Goal: Task Accomplishment & Management: Manage account settings

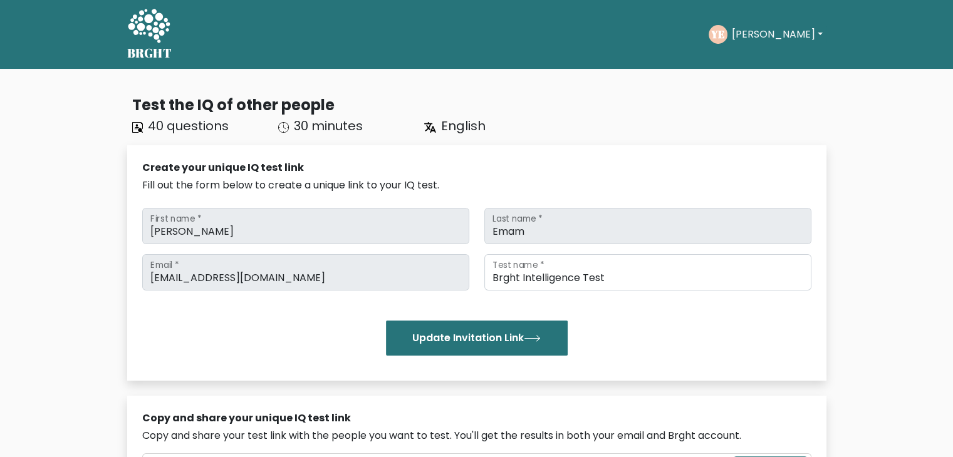
click at [764, 30] on button "[PERSON_NAME]" at bounding box center [776, 34] width 98 height 16
click at [737, 86] on link "Profile" at bounding box center [758, 81] width 99 height 20
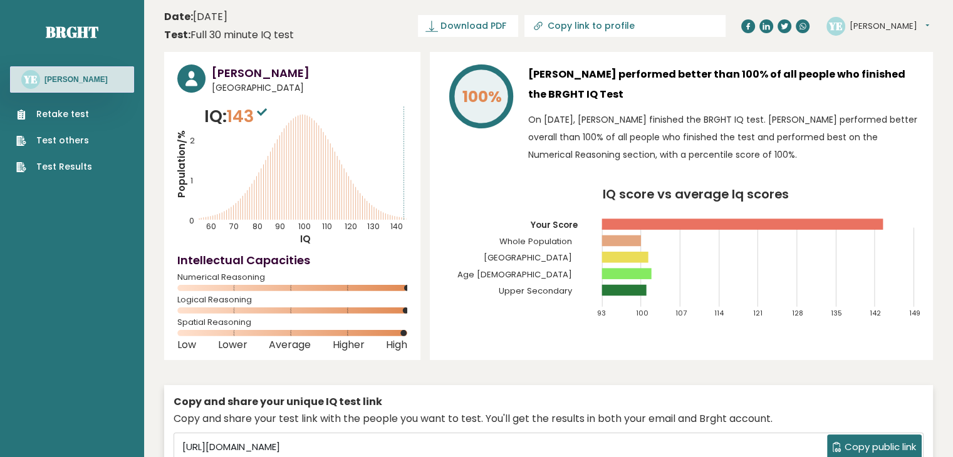
click at [57, 83] on h3 "[PERSON_NAME]" at bounding box center [75, 80] width 63 height 10
click at [264, 118] on sup at bounding box center [262, 112] width 16 height 18
click at [839, 26] on text "YE" at bounding box center [835, 25] width 14 height 14
click at [884, 29] on button "[PERSON_NAME]" at bounding box center [889, 26] width 80 height 13
click at [868, 75] on link "Settings" at bounding box center [882, 81] width 64 height 18
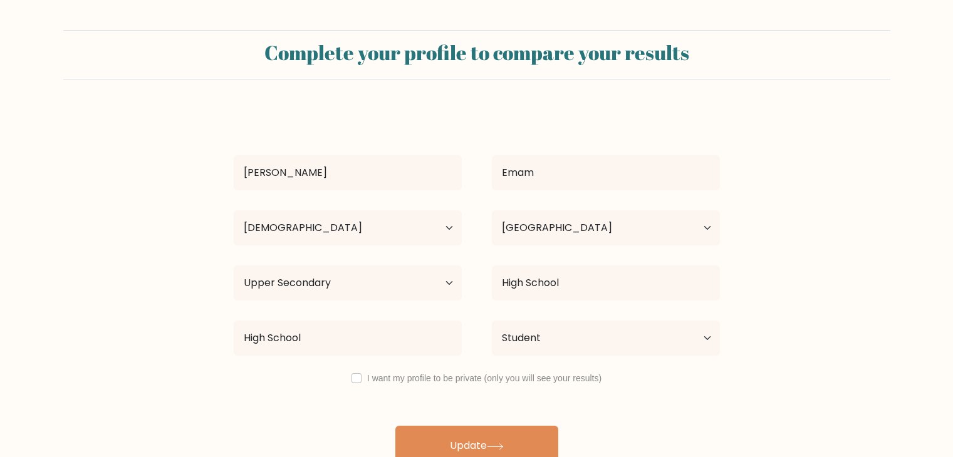
select select "18_24"
select select "KW"
select select "upper_secondary"
select select "student"
click at [555, 229] on select "Country Afghanistan Albania Algeria American Samoa Andorra Angola Anguilla Anta…" at bounding box center [606, 227] width 228 height 35
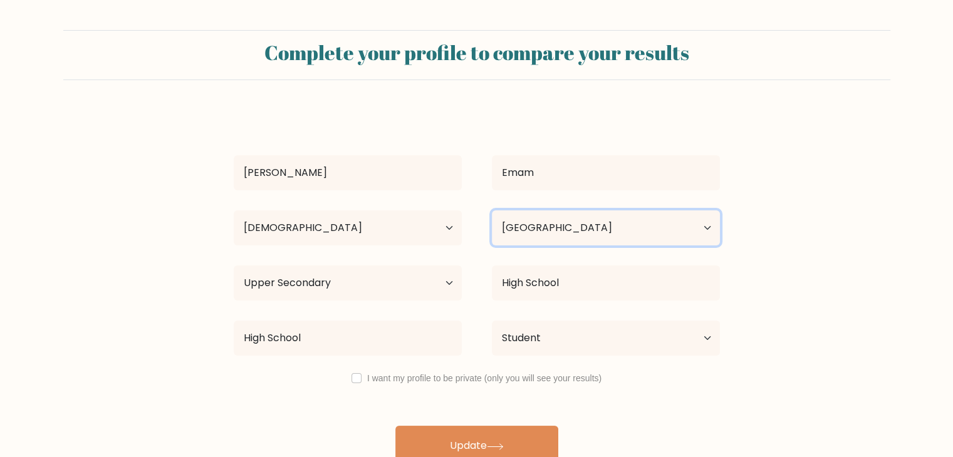
select select "AF"
click at [492, 210] on select "Country Afghanistan Albania Algeria American Samoa Andorra Angola Anguilla Anta…" at bounding box center [606, 227] width 228 height 35
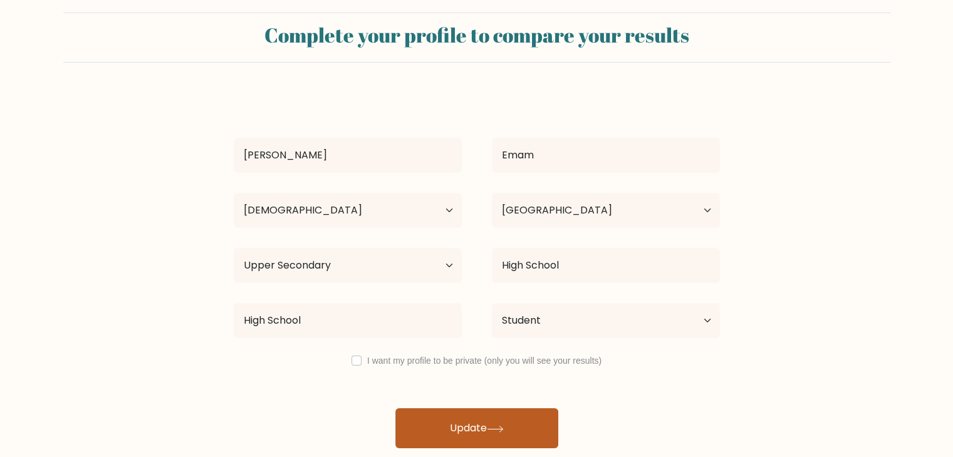
click at [486, 423] on button "Update" at bounding box center [476, 428] width 163 height 40
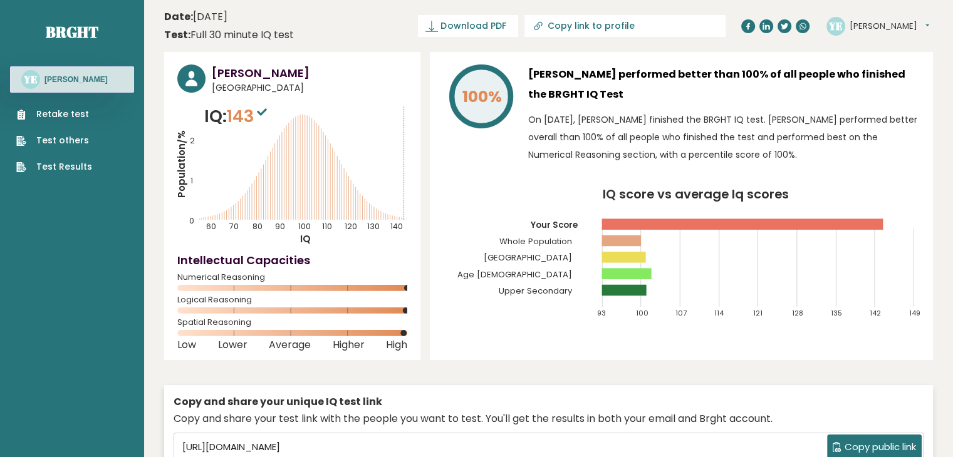
click at [643, 257] on rect at bounding box center [624, 257] width 44 height 11
click at [851, 26] on button "[PERSON_NAME]" at bounding box center [889, 26] width 80 height 13
click at [866, 61] on link "Profile" at bounding box center [882, 63] width 64 height 18
click at [863, 22] on button "[PERSON_NAME]" at bounding box center [889, 26] width 80 height 13
click at [858, 83] on link "Settings" at bounding box center [882, 81] width 64 height 18
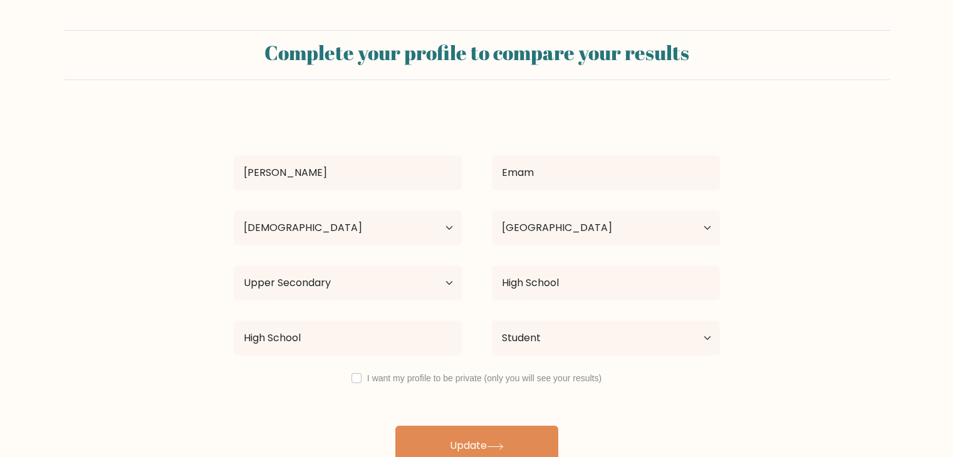
select select "18_24"
select select "KW"
select select "upper_secondary"
select select "student"
click at [601, 227] on select "Country [GEOGRAPHIC_DATA] [GEOGRAPHIC_DATA] [GEOGRAPHIC_DATA] [US_STATE] [GEOGR…" at bounding box center [606, 227] width 228 height 35
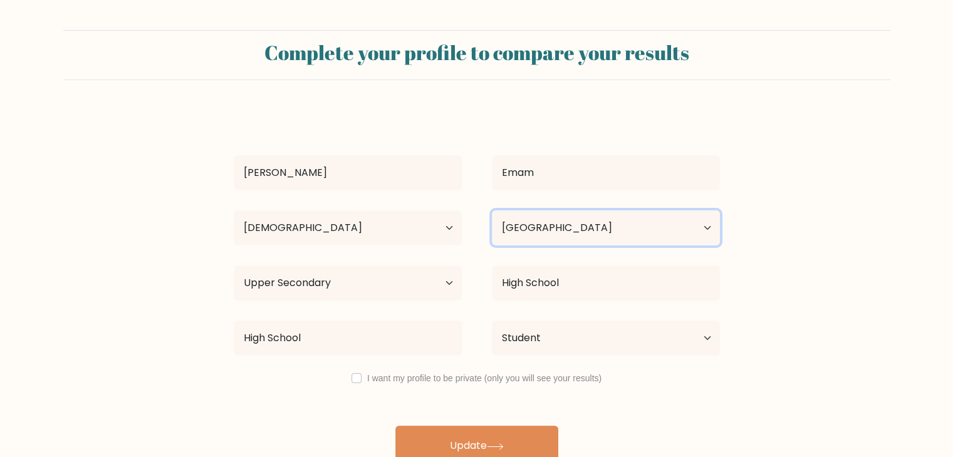
select select "YE"
click at [492, 210] on select "Country [GEOGRAPHIC_DATA] [GEOGRAPHIC_DATA] [GEOGRAPHIC_DATA] [US_STATE] [GEOGR…" at bounding box center [606, 227] width 228 height 35
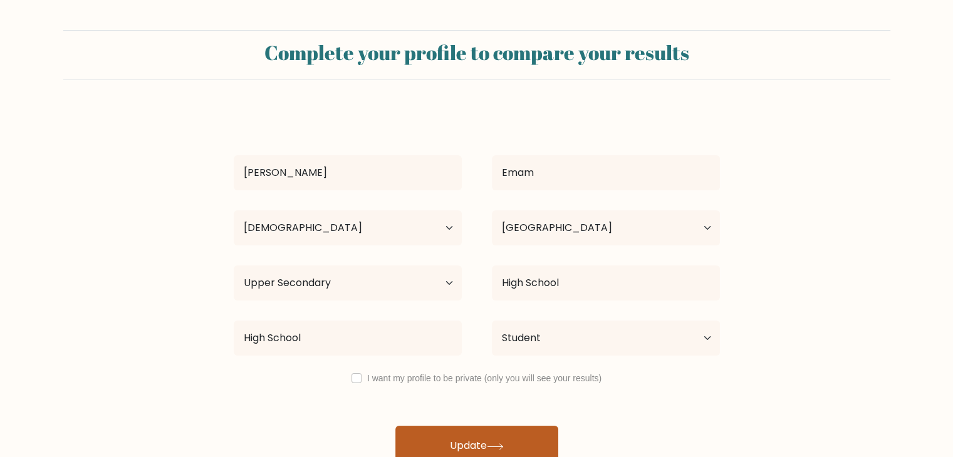
click at [505, 433] on button "Update" at bounding box center [476, 446] width 163 height 40
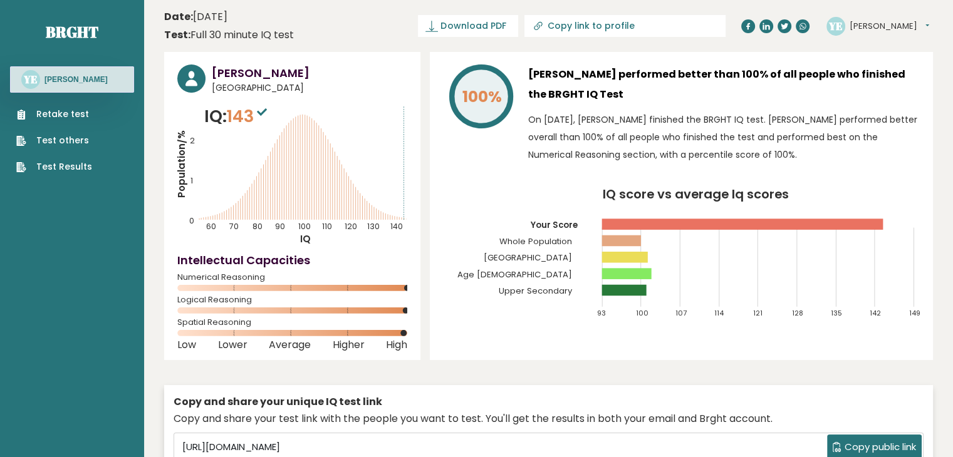
click at [744, 23] on icon at bounding box center [748, 27] width 8 height 8
click at [696, 76] on h3 "Yusuf Emam performed better than 100% of all people who finished the BRGHT IQ T…" at bounding box center [723, 85] width 391 height 40
click at [846, 35] on div "YE Yusuf Dashboard Profile Settings Logout" at bounding box center [879, 26] width 106 height 25
click at [853, 31] on button "[PERSON_NAME]" at bounding box center [889, 26] width 80 height 13
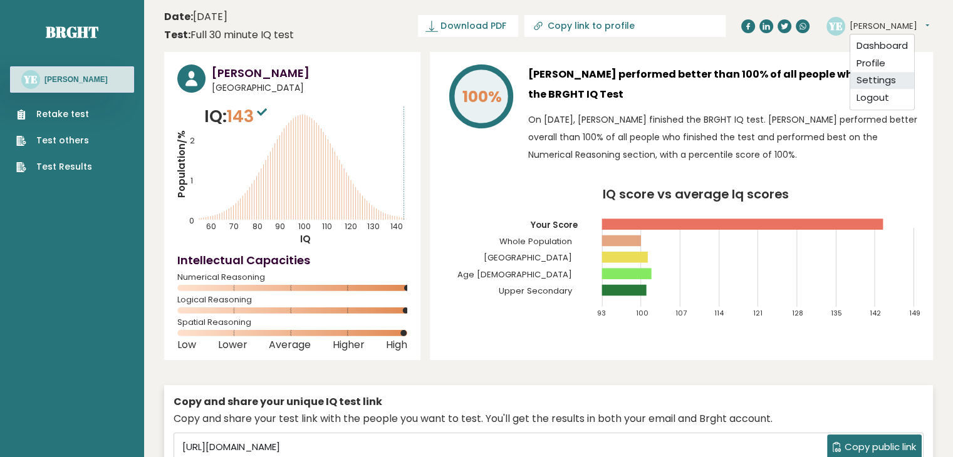
click at [864, 82] on link "Settings" at bounding box center [882, 81] width 64 height 18
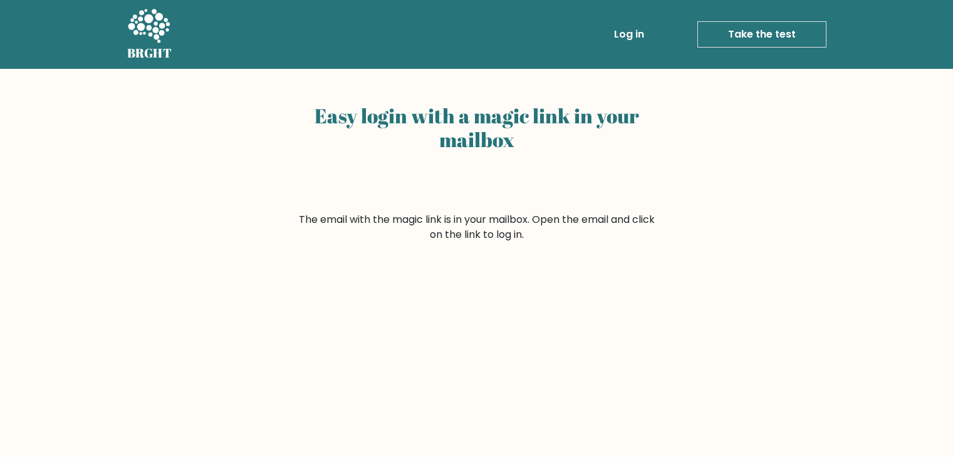
scroll to position [150, 0]
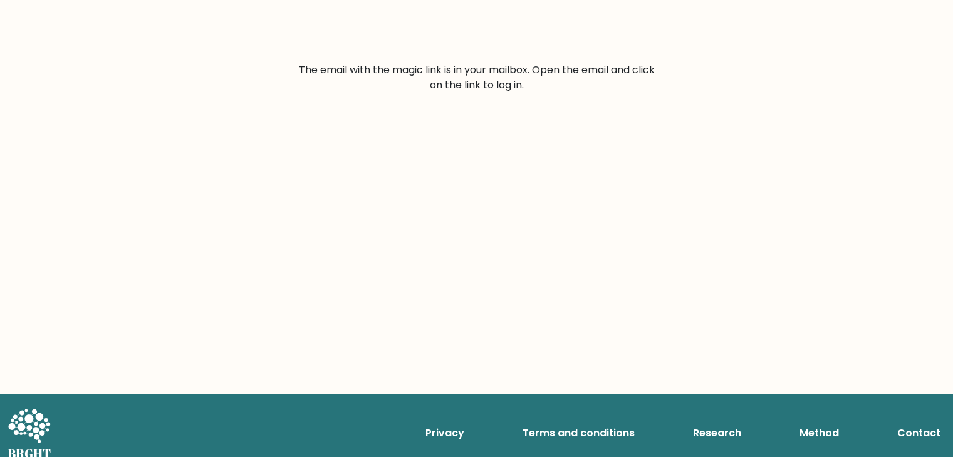
click at [460, 77] on form "The email with the magic link is in your mailbox. Open the email and click on t…" at bounding box center [476, 78] width 361 height 30
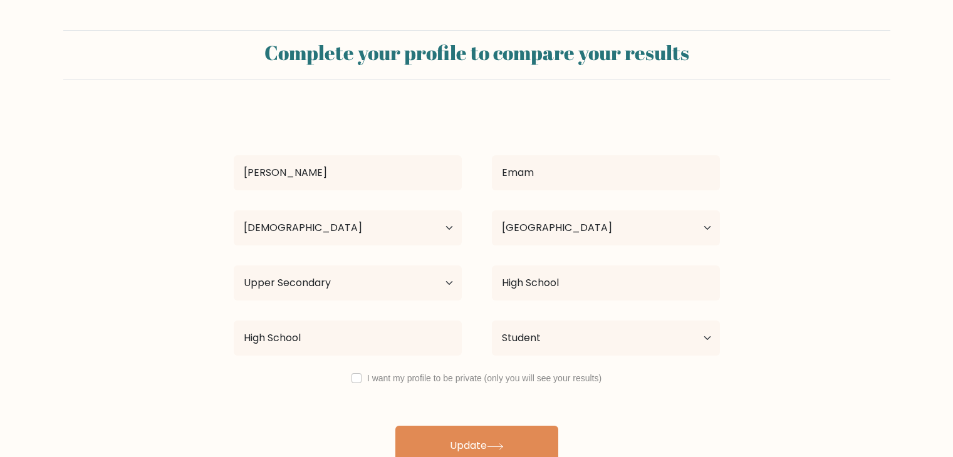
select select "18_24"
select select "KW"
select select "upper_secondary"
select select "student"
click at [566, 227] on select "Country [GEOGRAPHIC_DATA] [GEOGRAPHIC_DATA] [GEOGRAPHIC_DATA] [US_STATE] [GEOGR…" at bounding box center [606, 227] width 228 height 35
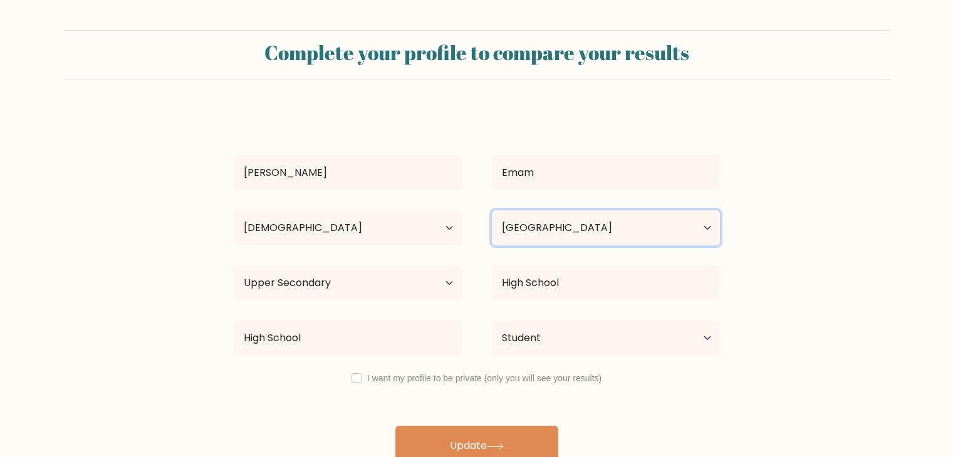
select select "US"
click at [492, 210] on select "Country Afghanistan Albania Algeria American Samoa Andorra Angola Anguilla Anta…" at bounding box center [606, 227] width 228 height 35
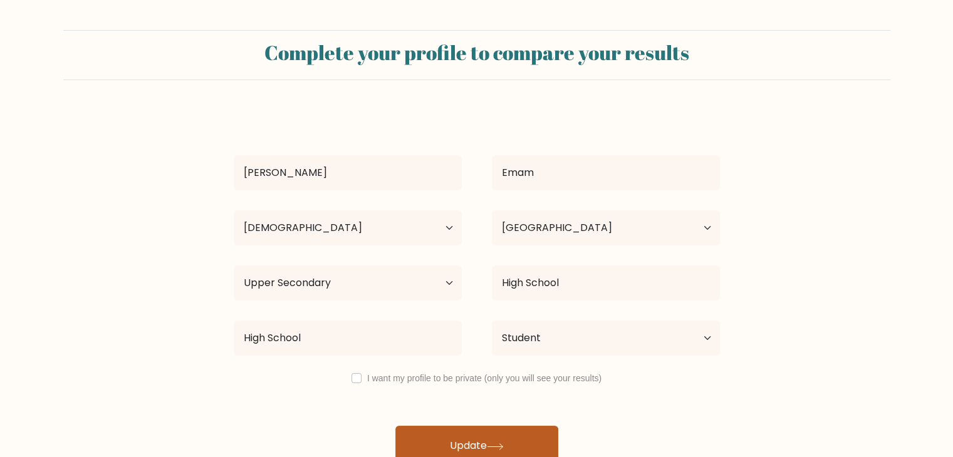
click at [480, 433] on button "Update" at bounding box center [476, 446] width 163 height 40
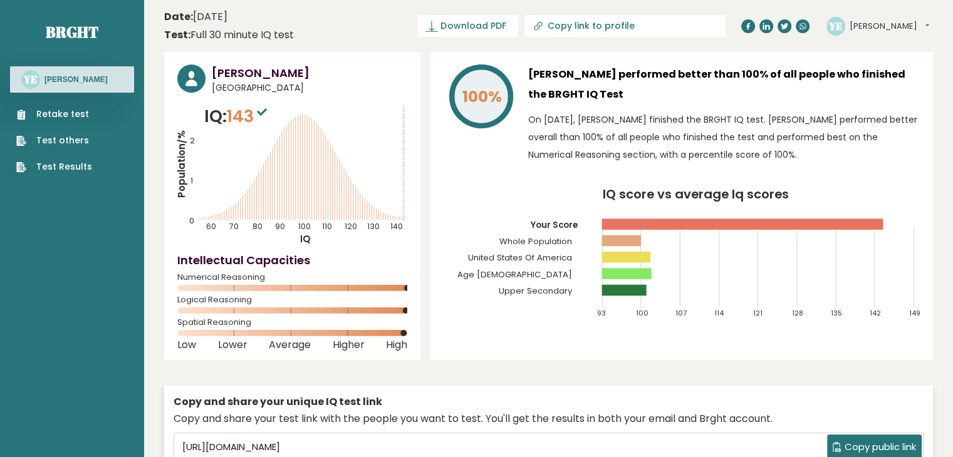
click at [837, 34] on circle at bounding box center [835, 26] width 19 height 19
click at [852, 28] on button "[PERSON_NAME]" at bounding box center [889, 26] width 80 height 13
click at [874, 77] on link "Settings" at bounding box center [882, 81] width 64 height 18
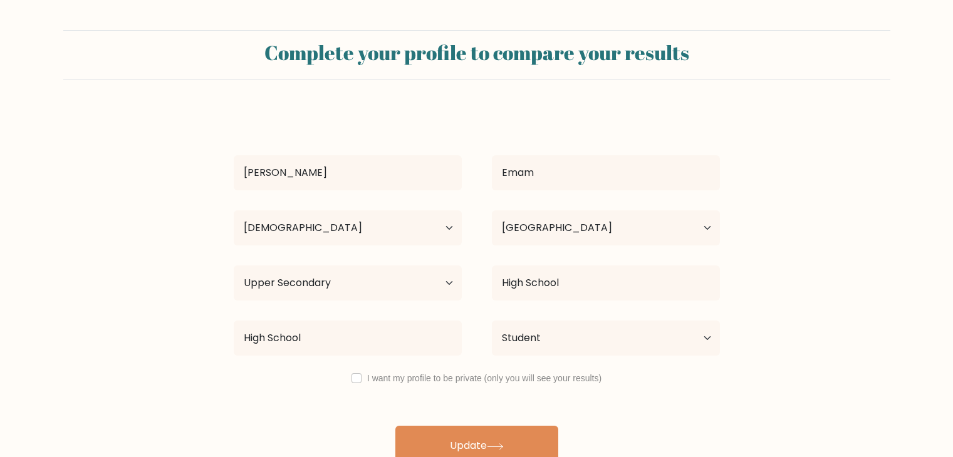
select select "18_24"
select select "KW"
select select "upper_secondary"
select select "student"
click at [553, 229] on select "Country Afghanistan Albania Algeria American Samoa Andorra Angola Anguilla Anta…" at bounding box center [606, 227] width 228 height 35
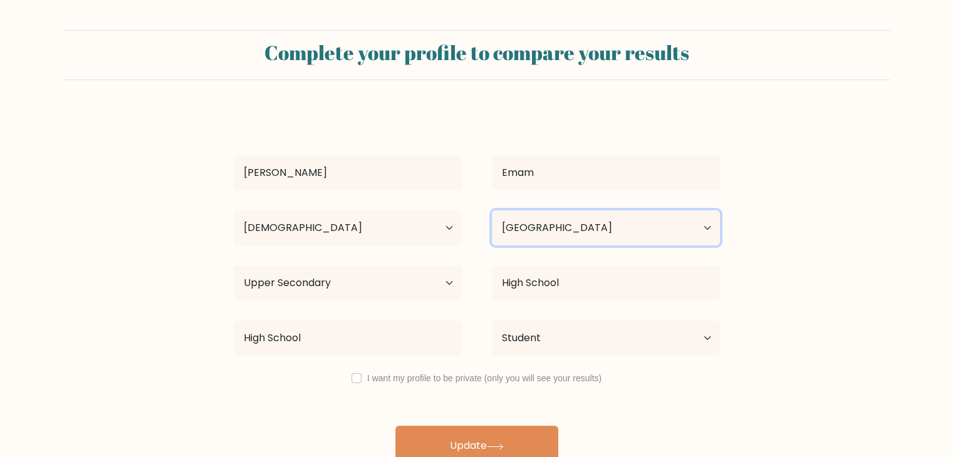
select select "JP"
click at [492, 210] on select "Country Afghanistan Albania Algeria American Samoa Andorra Angola Anguilla Anta…" at bounding box center [606, 227] width 228 height 35
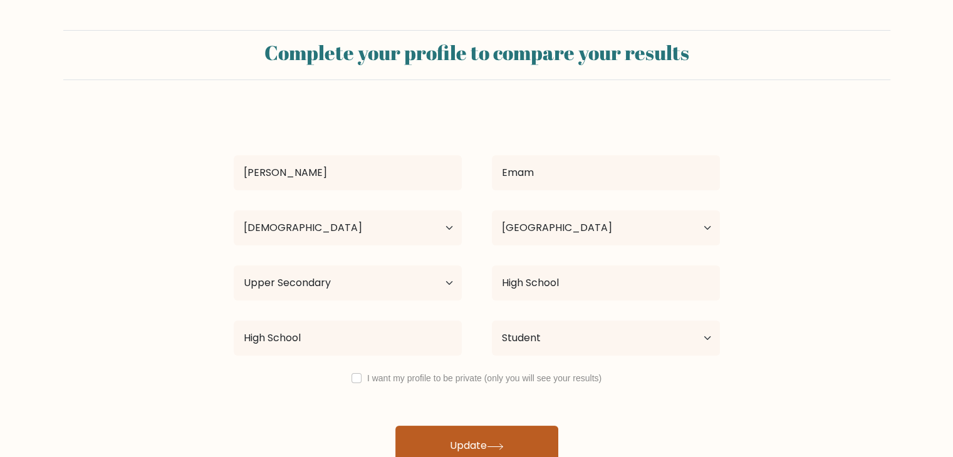
click at [497, 434] on button "Update" at bounding box center [476, 446] width 163 height 40
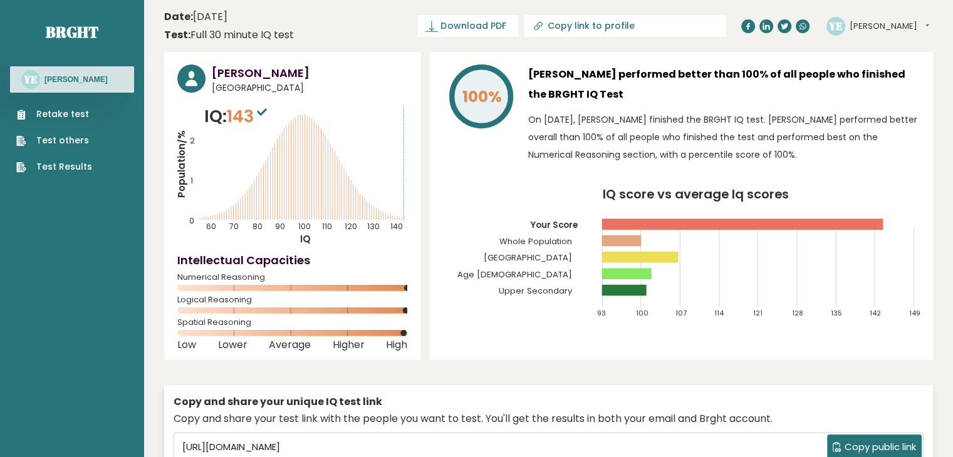
click at [861, 24] on button "[PERSON_NAME]" at bounding box center [889, 26] width 80 height 13
click at [869, 84] on link "Settings" at bounding box center [882, 81] width 64 height 18
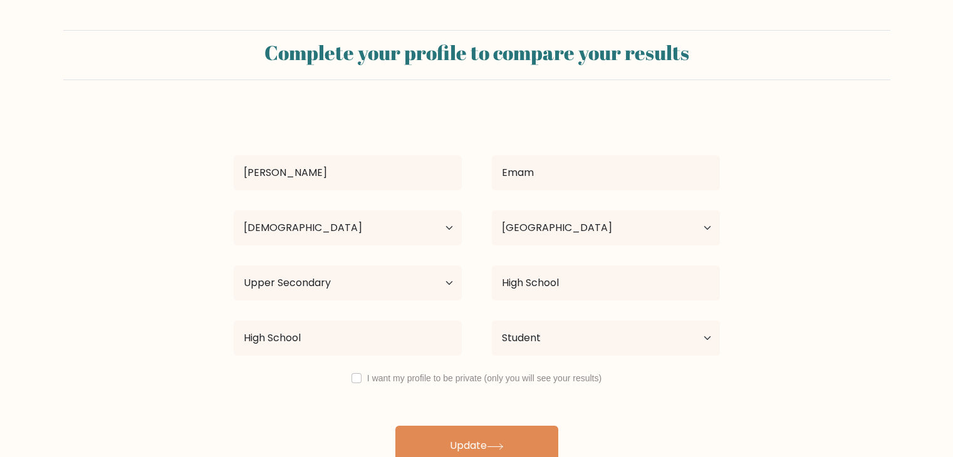
select select "18_24"
select select "KW"
select select "upper_secondary"
select select "student"
click at [562, 219] on select "Country Afghanistan Albania Algeria American Samoa Andorra Angola Anguilla Anta…" at bounding box center [606, 227] width 228 height 35
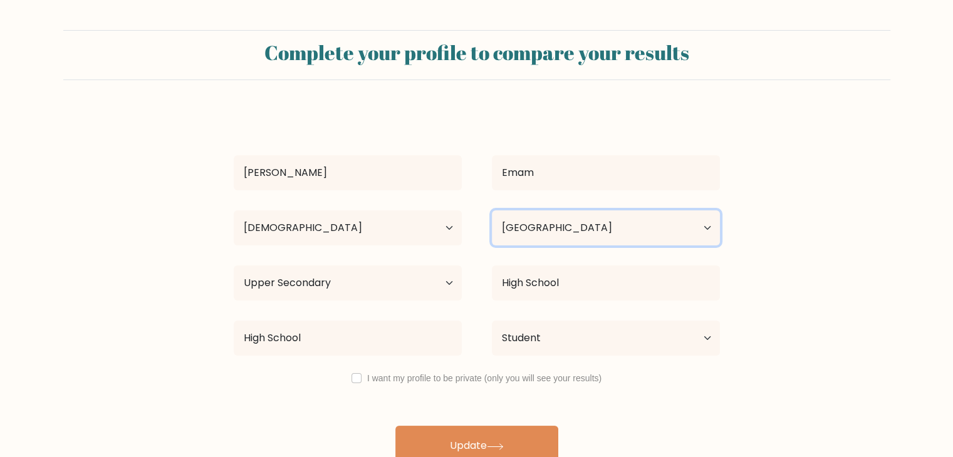
click at [492, 210] on select "Country Afghanistan Albania Algeria American Samoa Andorra Angola Anguilla Anta…" at bounding box center [606, 227] width 228 height 35
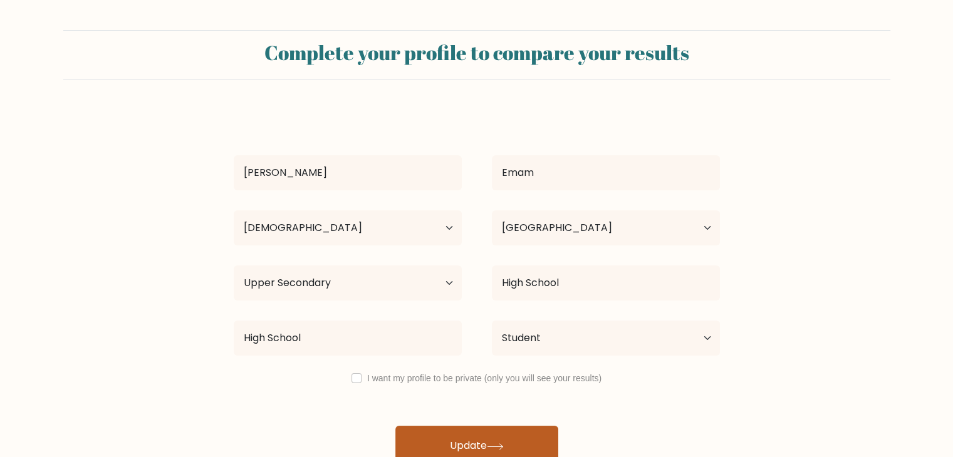
click at [488, 450] on button "Update" at bounding box center [476, 446] width 163 height 40
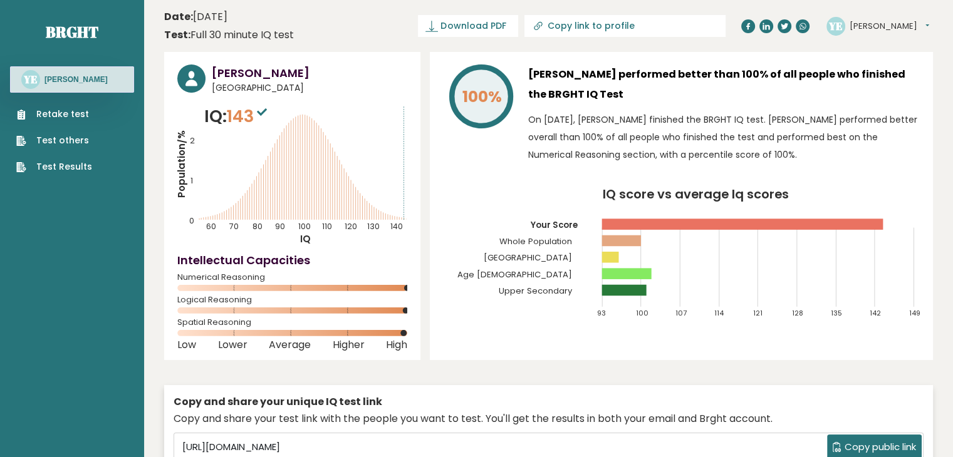
click at [854, 27] on button "[PERSON_NAME]" at bounding box center [889, 26] width 80 height 13
click at [869, 75] on link "Settings" at bounding box center [882, 81] width 64 height 18
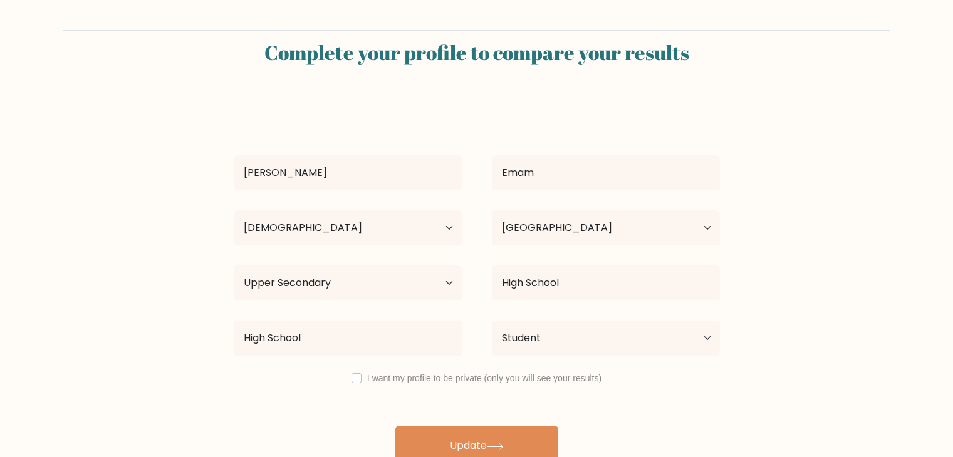
select select "18_24"
select select "KW"
select select "upper_secondary"
select select "student"
click at [584, 227] on select "Country [GEOGRAPHIC_DATA] [GEOGRAPHIC_DATA] [GEOGRAPHIC_DATA] [US_STATE] [GEOGR…" at bounding box center [606, 227] width 228 height 35
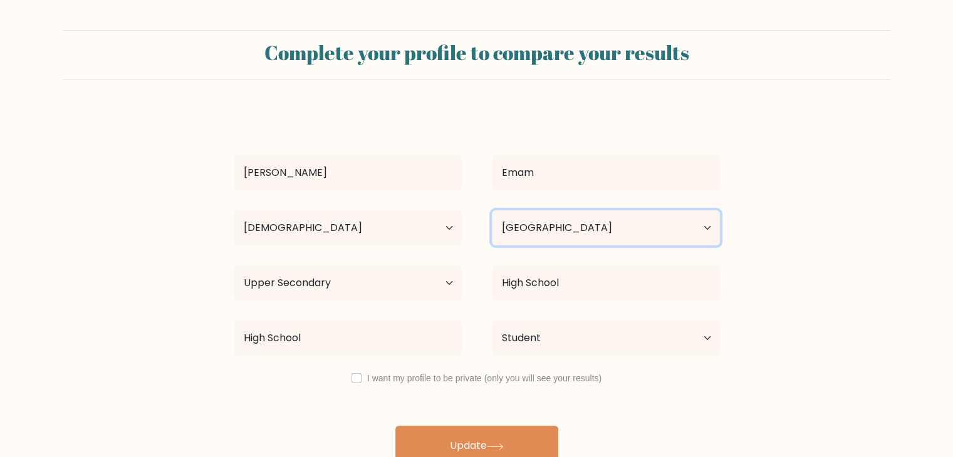
select select "SA"
click at [492, 210] on select "Country [GEOGRAPHIC_DATA] [GEOGRAPHIC_DATA] [GEOGRAPHIC_DATA] [US_STATE] [GEOGR…" at bounding box center [606, 227] width 228 height 35
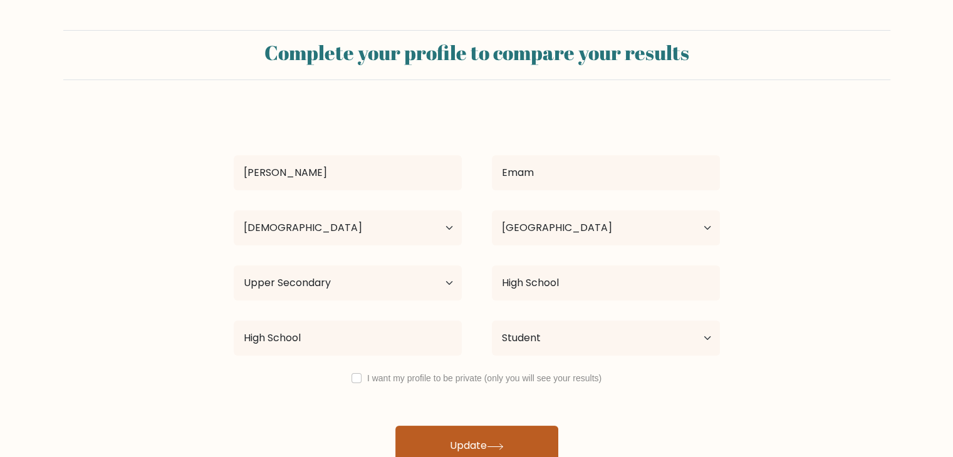
click at [539, 430] on button "Update" at bounding box center [476, 446] width 163 height 40
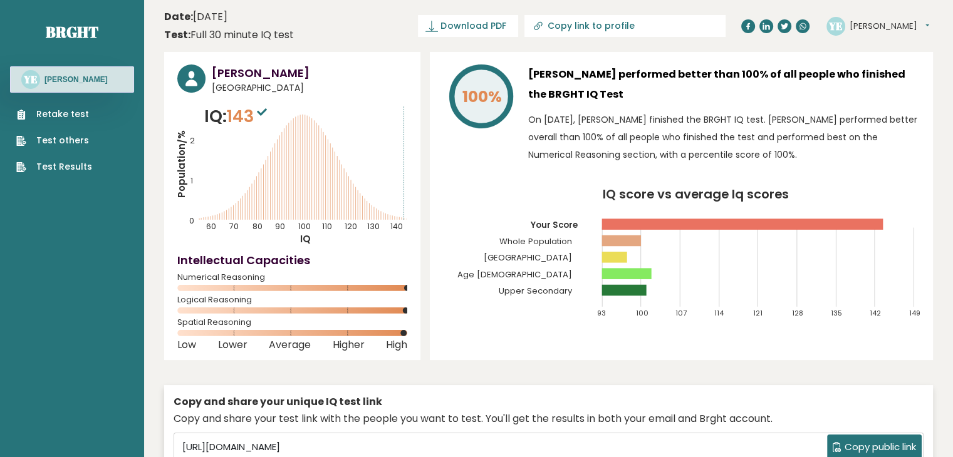
click at [682, 146] on p "On September 18, 2025, Yusuf Emam finished the BRGHT IQ test. Yusuf performed b…" at bounding box center [723, 137] width 391 height 53
click at [666, 128] on p "On September 18, 2025, Yusuf Emam finished the BRGHT IQ test. Yusuf performed b…" at bounding box center [723, 137] width 391 height 53
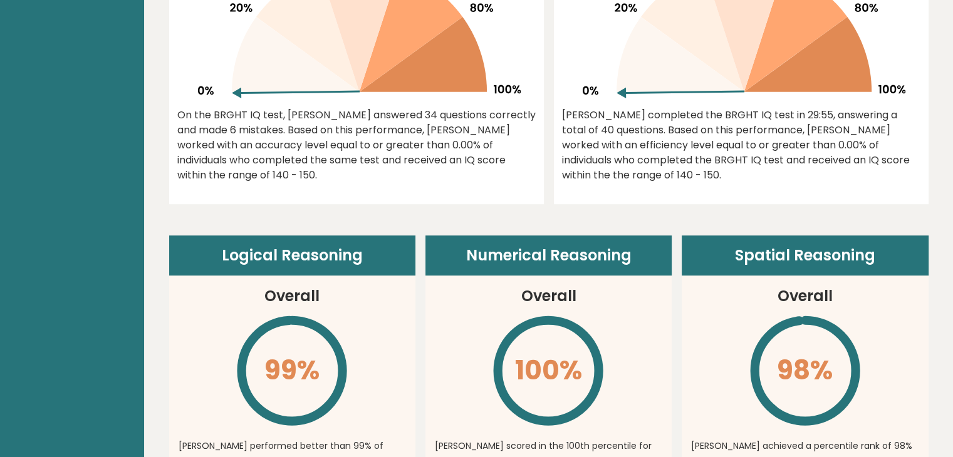
scroll to position [811, 0]
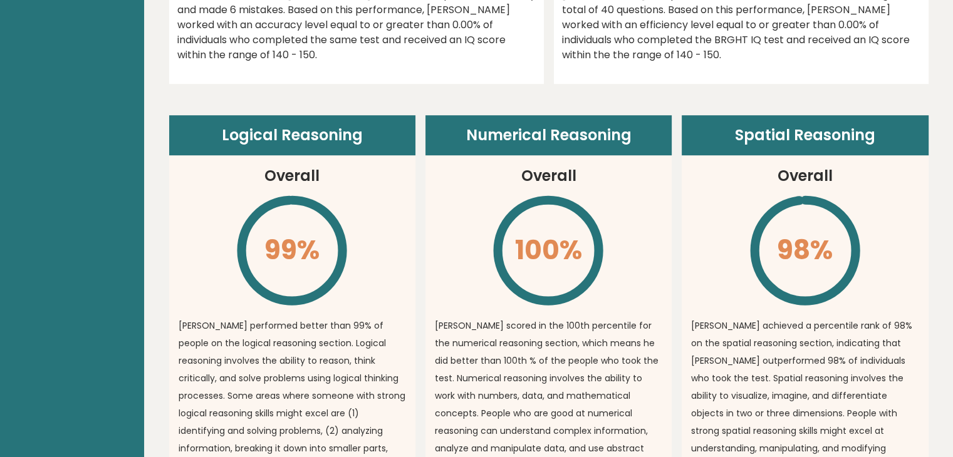
drag, startPoint x: 307, startPoint y: 198, endPoint x: 299, endPoint y: 202, distance: 9.2
click at [299, 202] on icon at bounding box center [292, 250] width 101 height 101
drag, startPoint x: 780, startPoint y: 246, endPoint x: 792, endPoint y: 246, distance: 12.5
click at [792, 246] on icon "\" at bounding box center [805, 251] width 114 height 114
drag, startPoint x: 802, startPoint y: 200, endPoint x: 688, endPoint y: 331, distance: 174.0
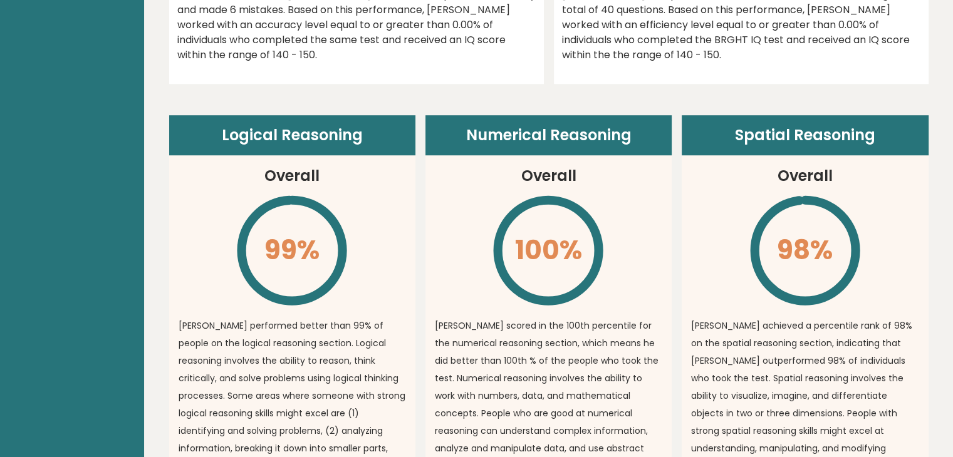
click at [688, 331] on article "Spatial Reasoning Overall 98% \ Yusuf achieved a percentile rank of 98% on the …" at bounding box center [805, 313] width 246 height 397
click at [767, 223] on icon "\" at bounding box center [805, 251] width 114 height 114
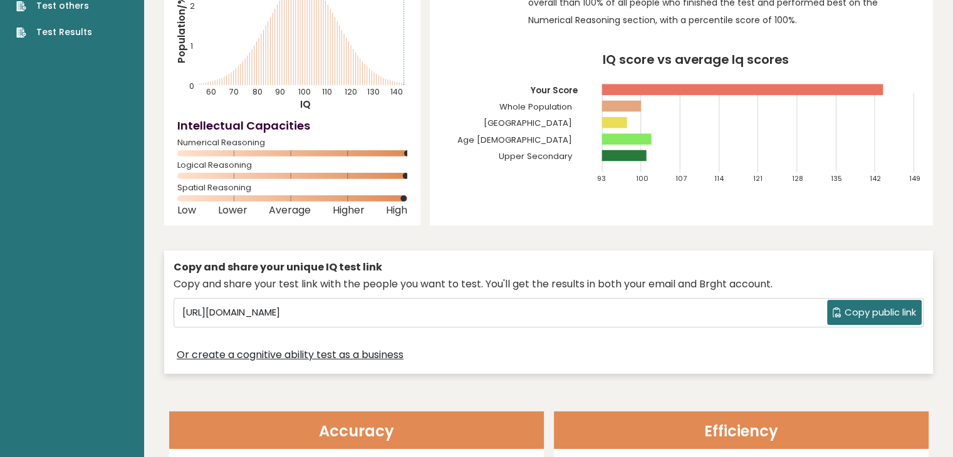
scroll to position [0, 0]
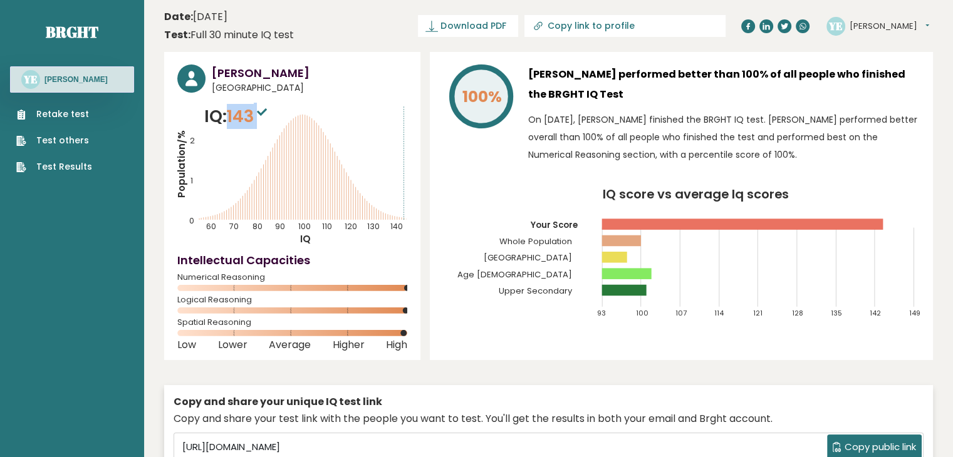
drag, startPoint x: 232, startPoint y: 113, endPoint x: 264, endPoint y: 106, distance: 32.2
click at [264, 106] on span "143" at bounding box center [248, 116] width 43 height 23
click at [396, 217] on icon "Population/% IQ 0 1 2 60 70 80 90 100 110 120 130 140" at bounding box center [292, 175] width 230 height 142
